Goal: Submit feedback/report problem

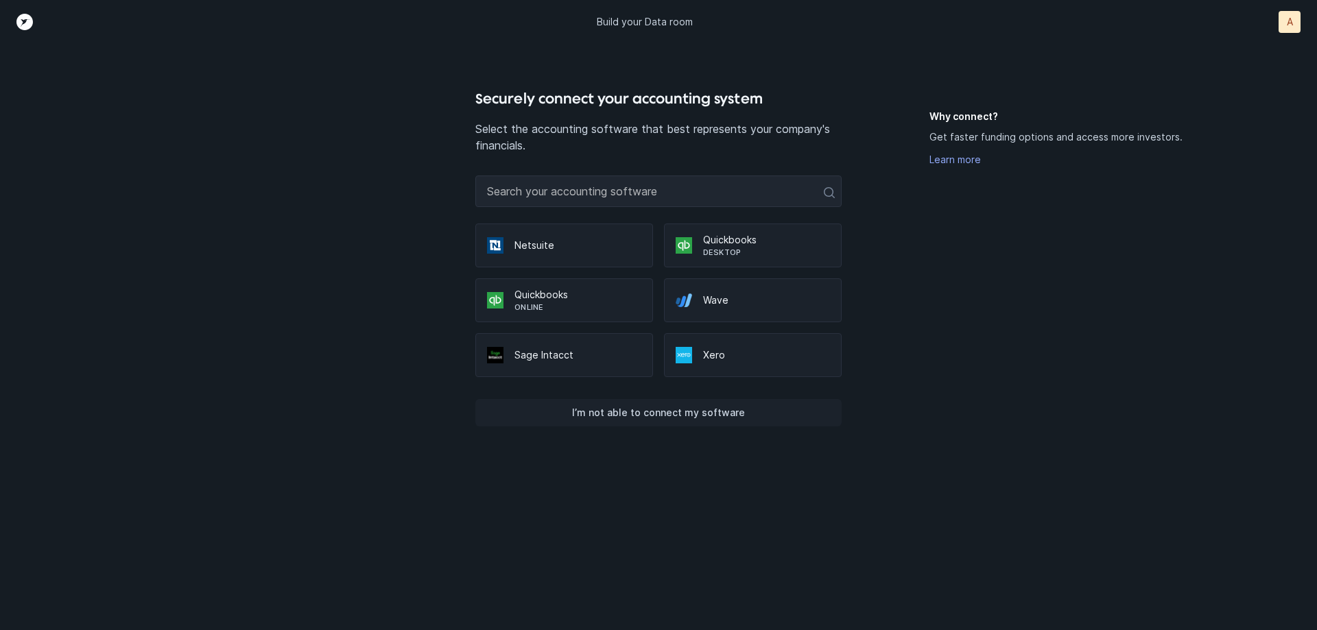
click at [673, 416] on p "I’m not able to connect my software" at bounding box center [658, 413] width 173 height 16
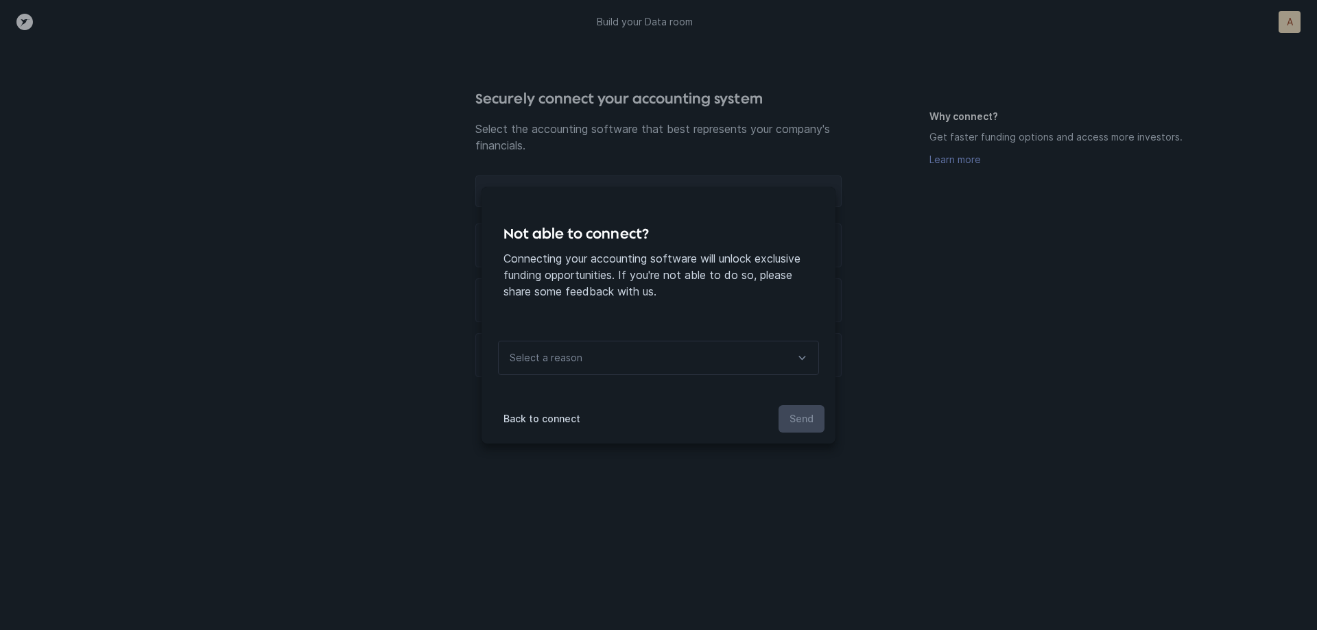
click at [649, 367] on div "Select a reason" at bounding box center [658, 358] width 321 height 34
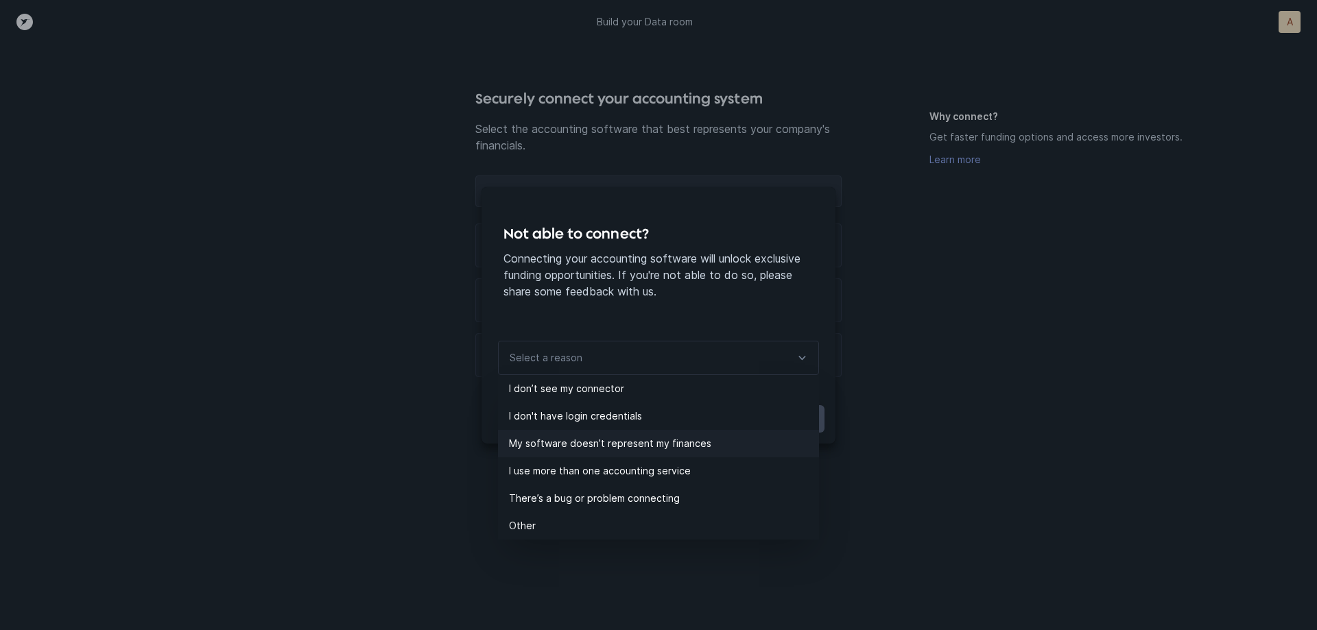
click at [645, 443] on p "My software doesn’t represent my finances" at bounding box center [664, 443] width 310 height 16
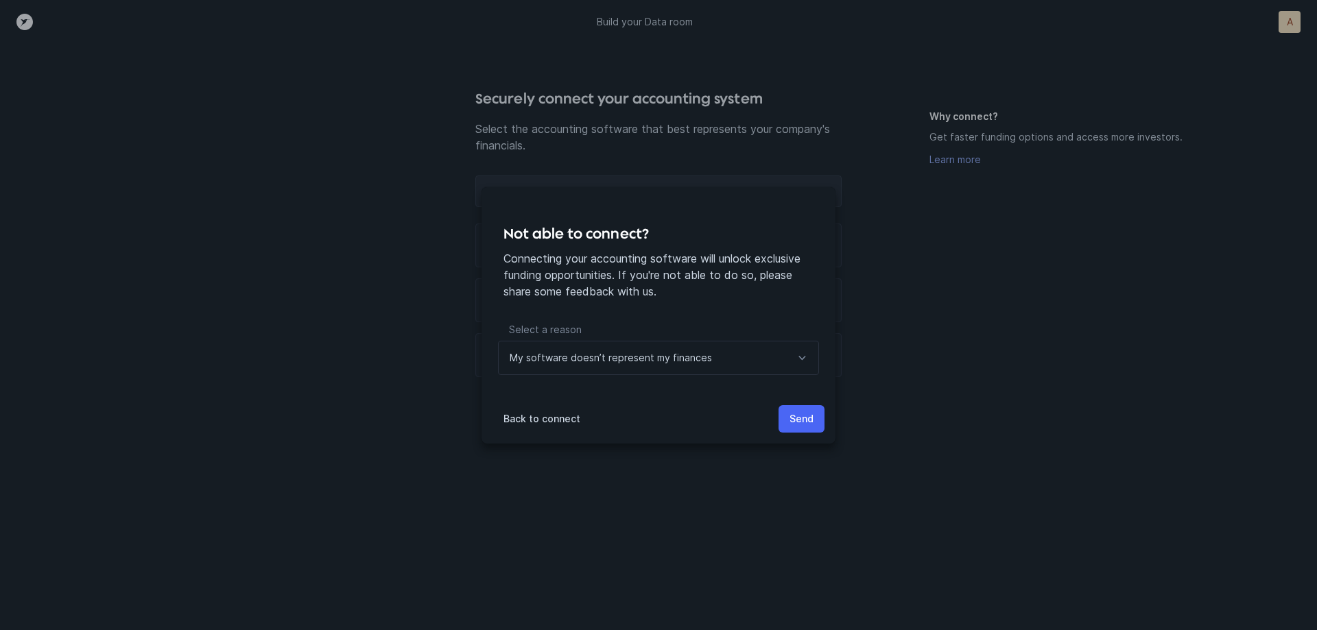
click at [791, 416] on p "Send" at bounding box center [801, 419] width 24 height 16
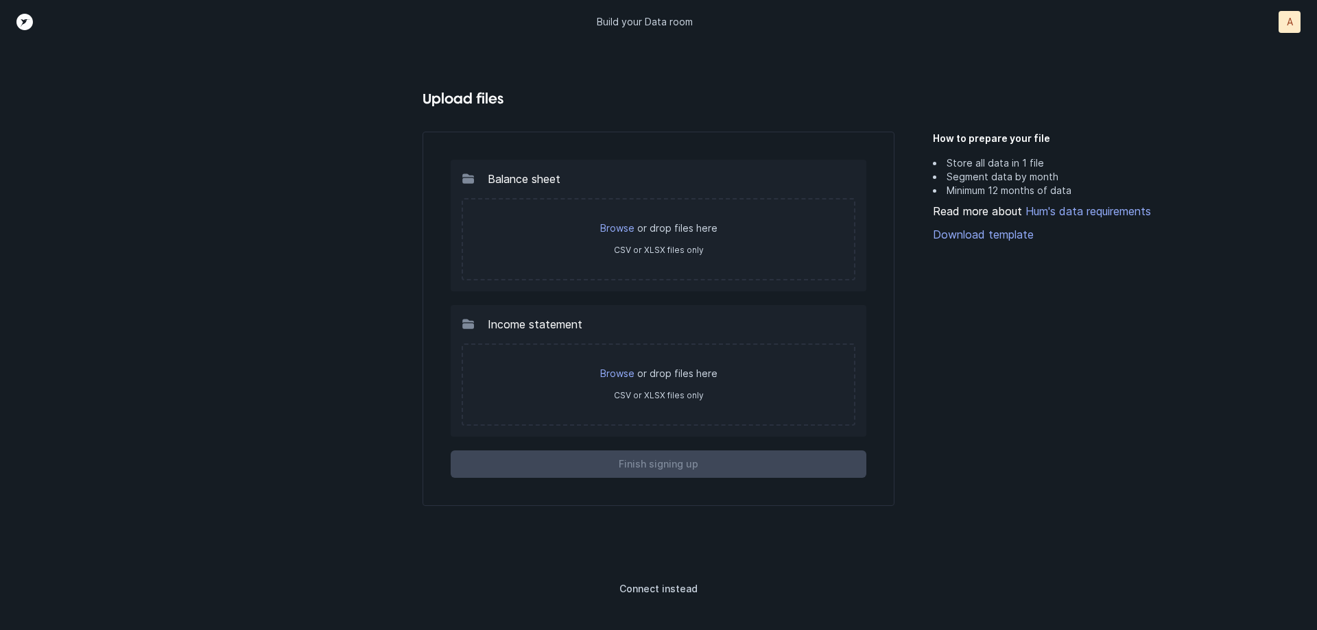
click at [1288, 21] on p "A" at bounding box center [1289, 22] width 6 height 14
click at [1269, 75] on p "Logout" at bounding box center [1258, 77] width 36 height 16
